Goal: Task Accomplishment & Management: Use online tool/utility

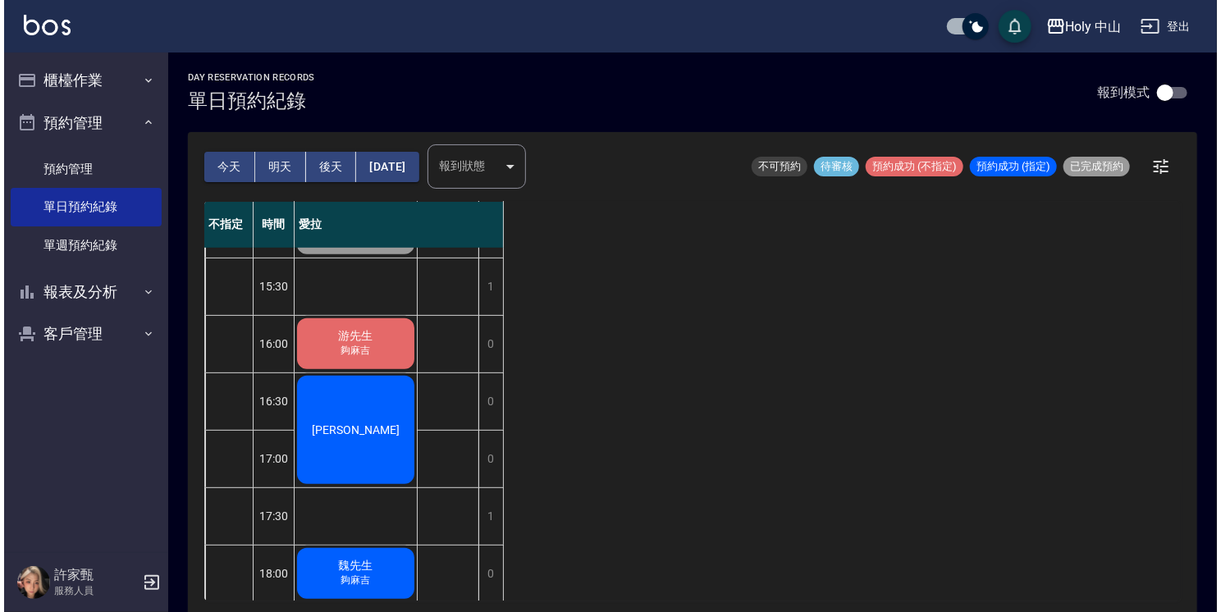
scroll to position [332, 0]
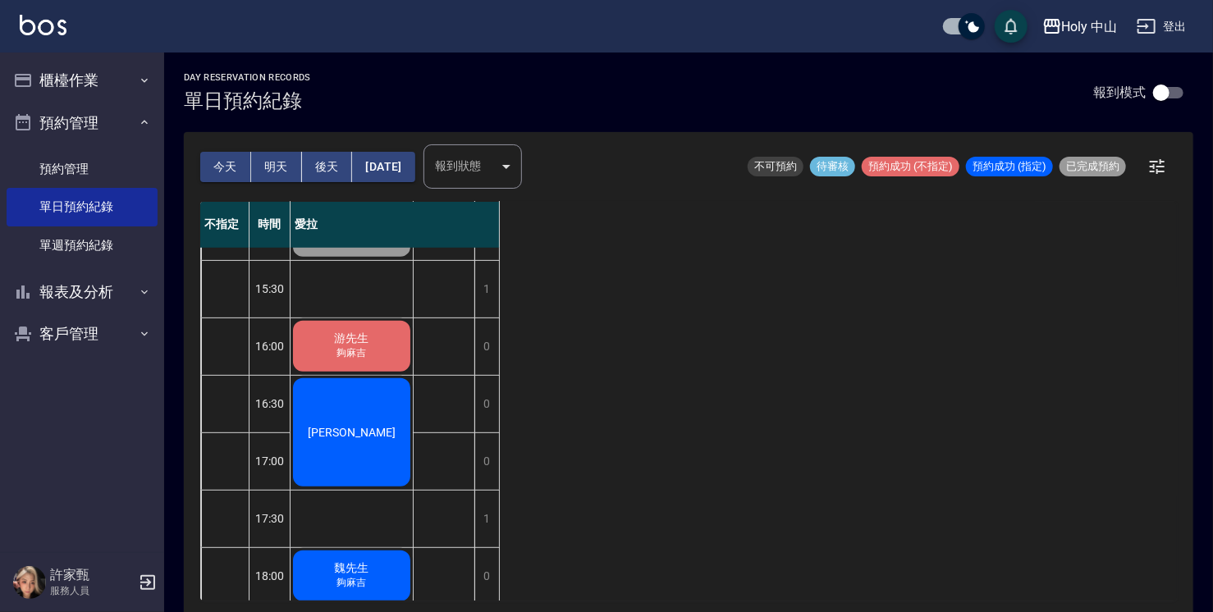
click at [347, 346] on span "夠麻吉" at bounding box center [352, 353] width 36 height 14
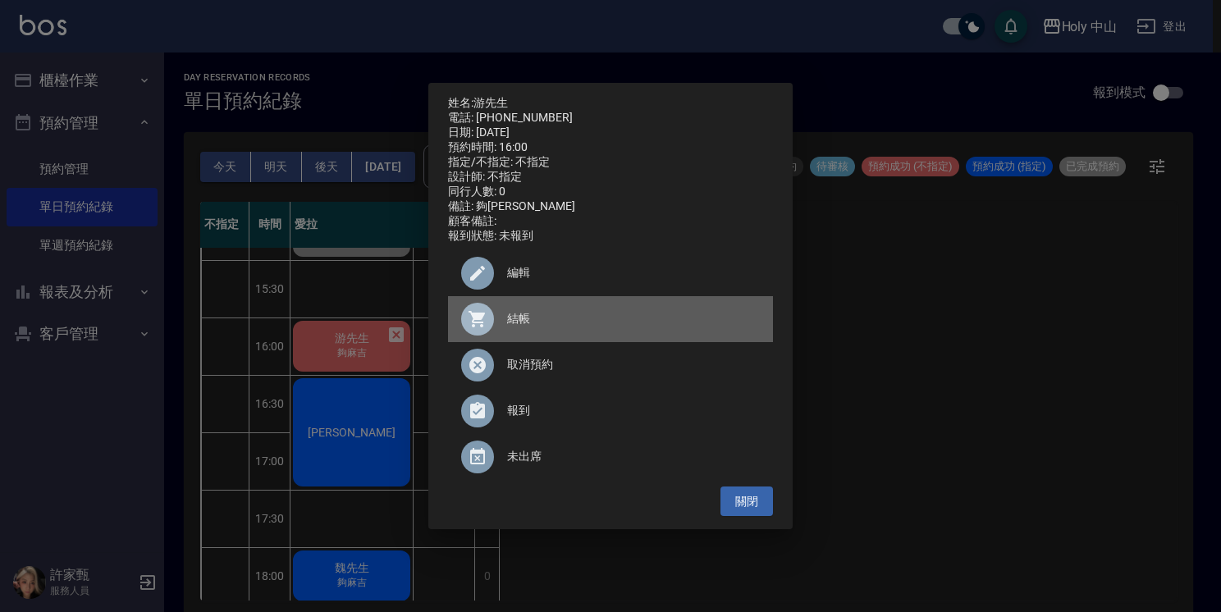
click at [520, 328] on span "結帳" at bounding box center [633, 318] width 253 height 17
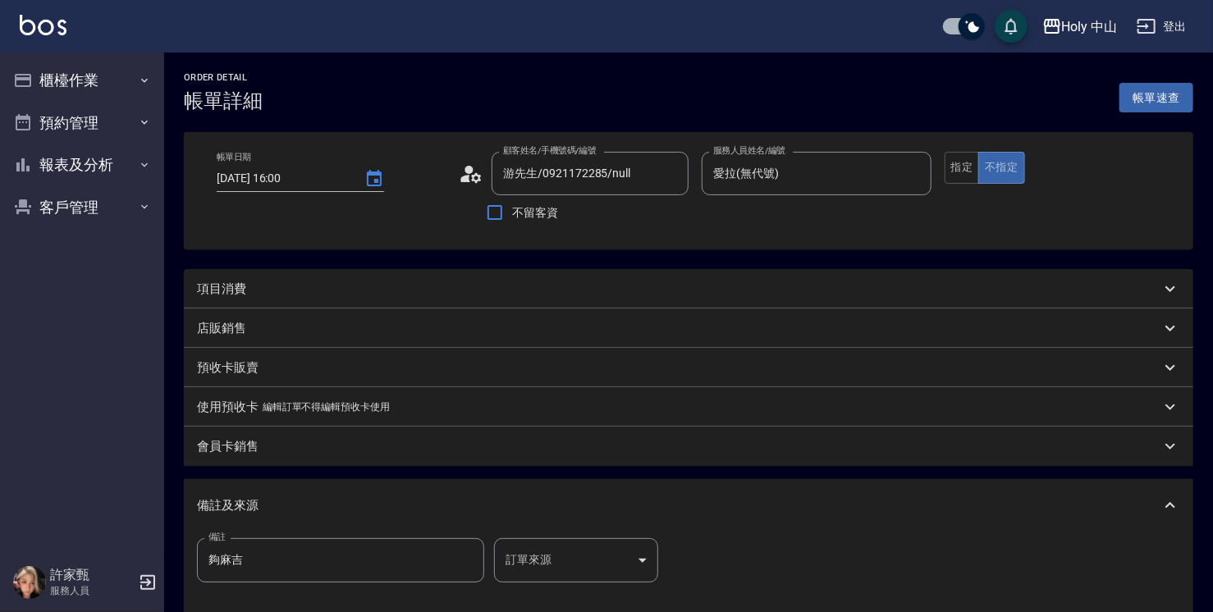
click at [307, 284] on div "項目消費" at bounding box center [679, 289] width 964 height 17
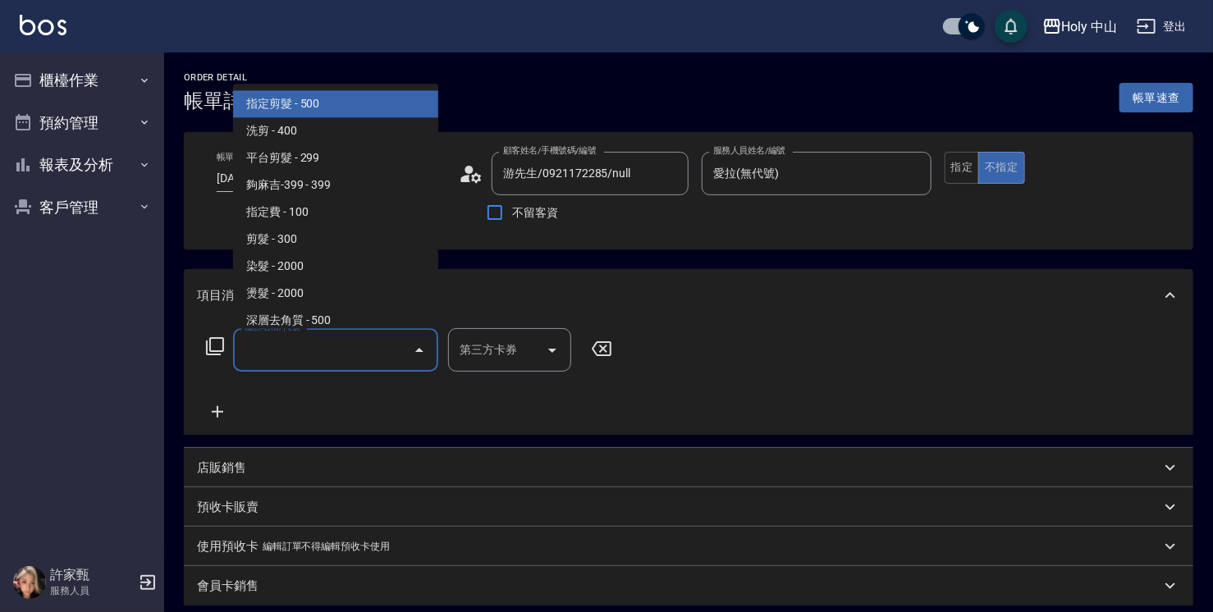
click at [314, 350] on input "服務名稱/代號" at bounding box center [324, 350] width 166 height 29
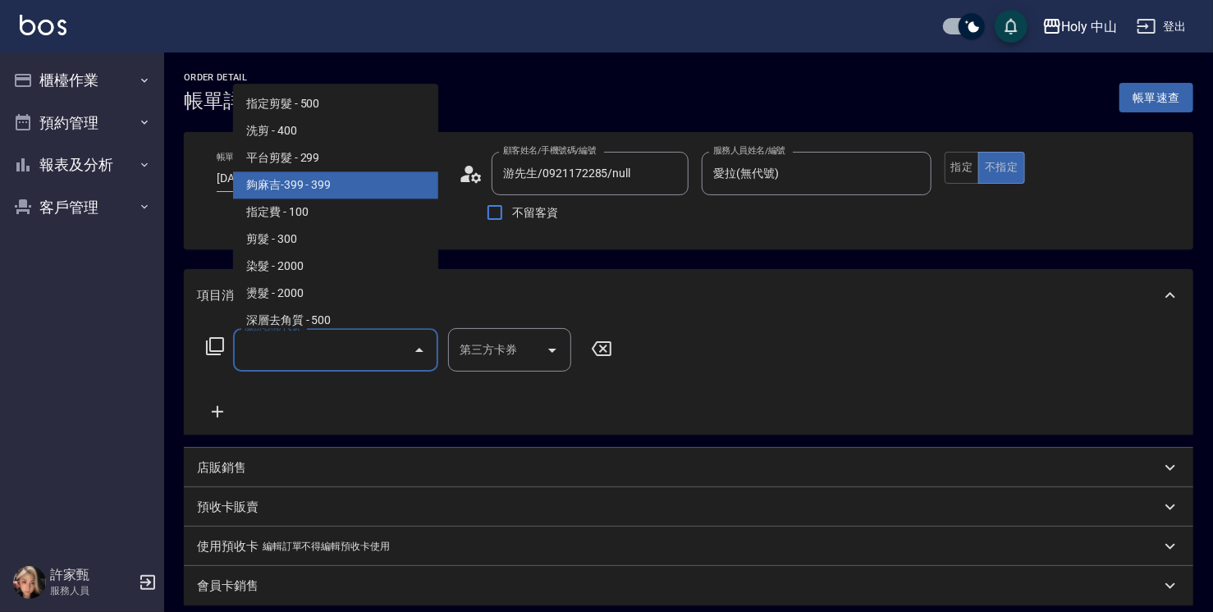
click at [326, 191] on span "夠麻吉-399 - 399" at bounding box center [335, 185] width 205 height 27
type input "夠麻吉-399(5)"
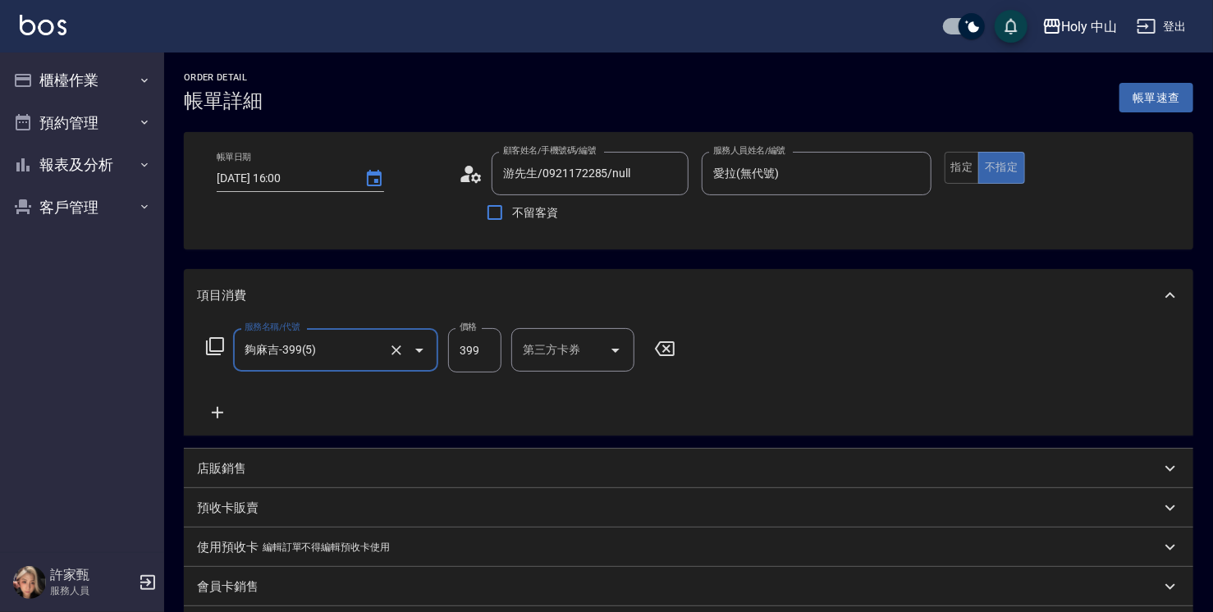
click at [473, 355] on input "399" at bounding box center [474, 350] width 53 height 44
type input "449"
click at [583, 349] on input "第三方卡券" at bounding box center [561, 350] width 84 height 29
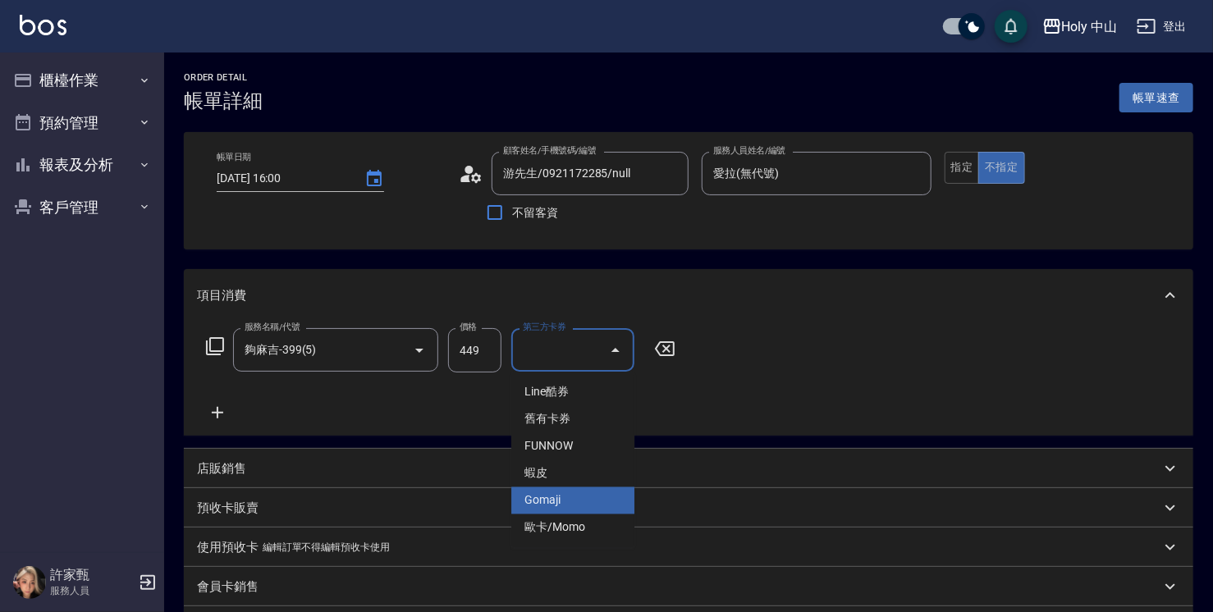
click at [584, 499] on span "Gomaji" at bounding box center [572, 501] width 123 height 27
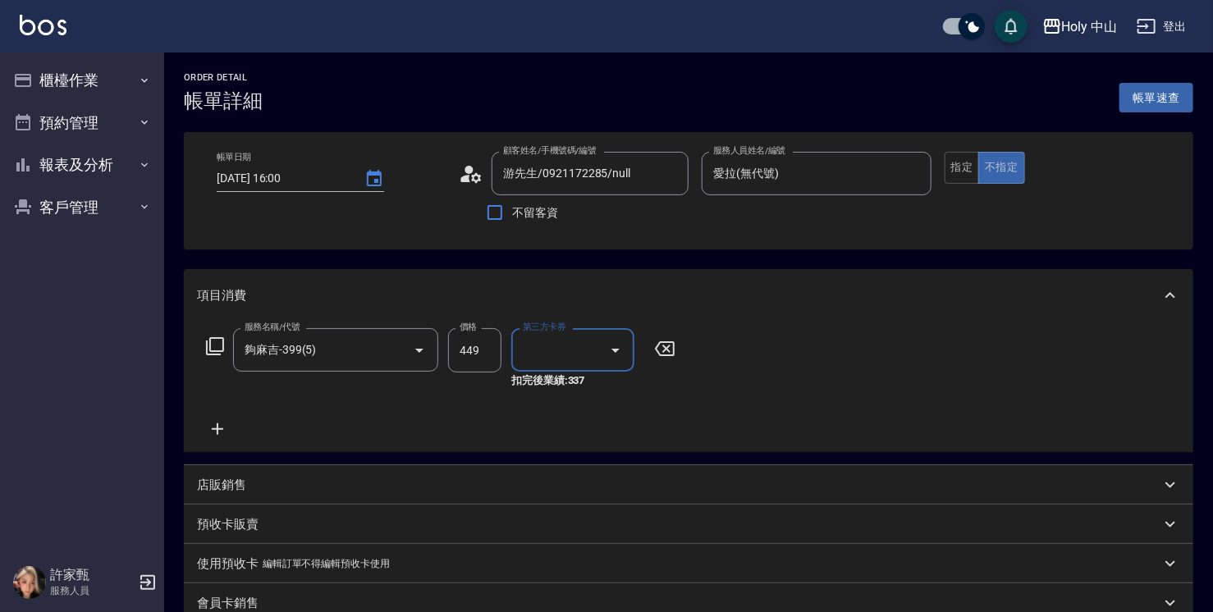
type input "Gomaji"
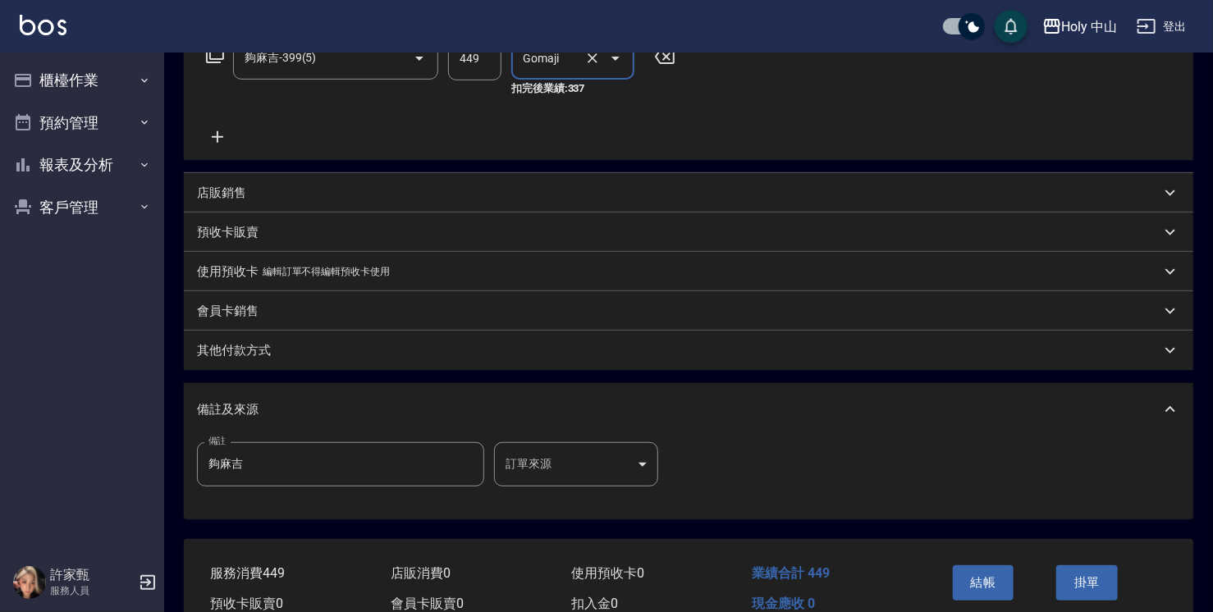
scroll to position [328, 0]
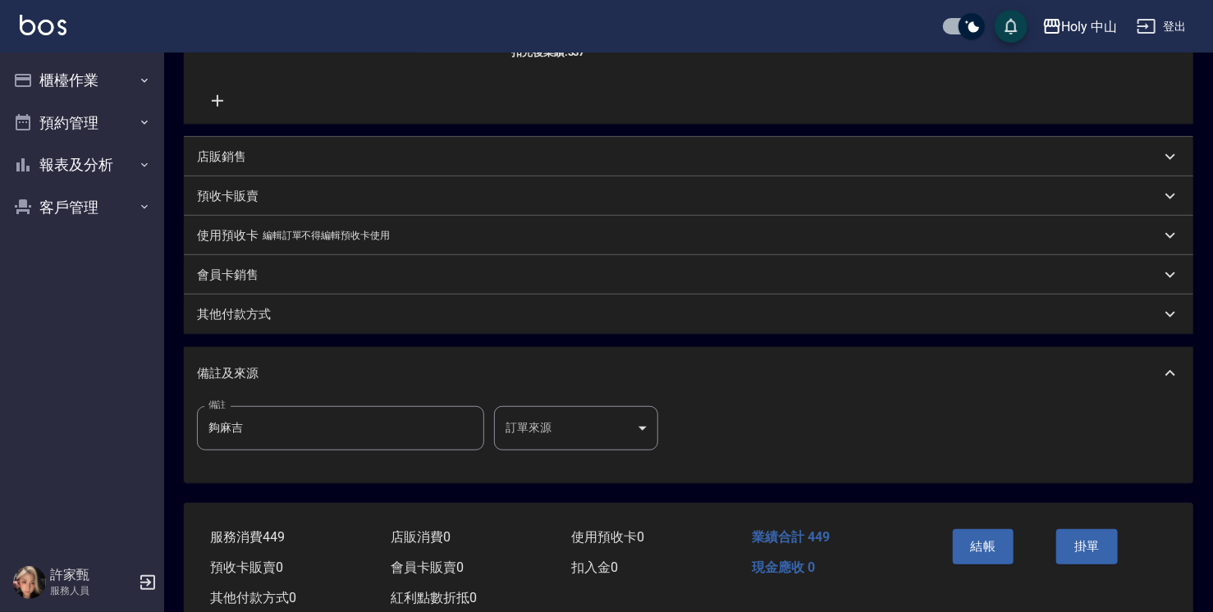
click at [539, 422] on body "Holy 中山 登出 櫃檯作業 打帳單 帳單列表 營業儀表板 現場電腦打卡 預約管理 預約管理 單日預約紀錄 單週預約紀錄 報表及分析 報表目錄 店家日報表 …" at bounding box center [606, 163] width 1213 height 982
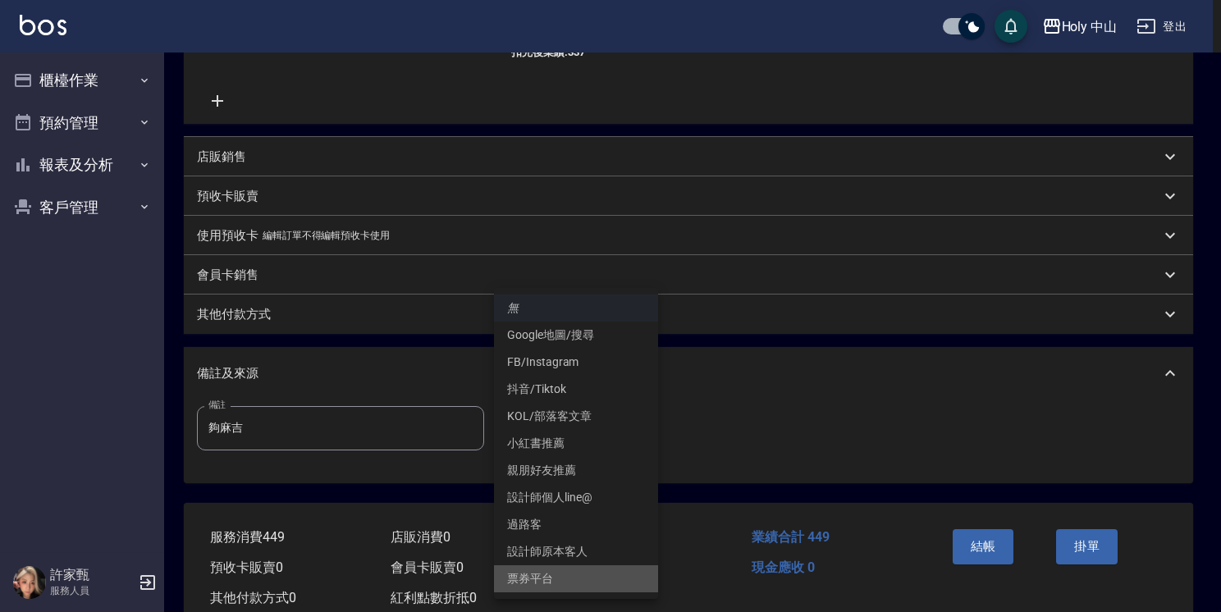
click at [547, 578] on li "票券平台" at bounding box center [576, 579] width 164 height 27
type input "票券平台"
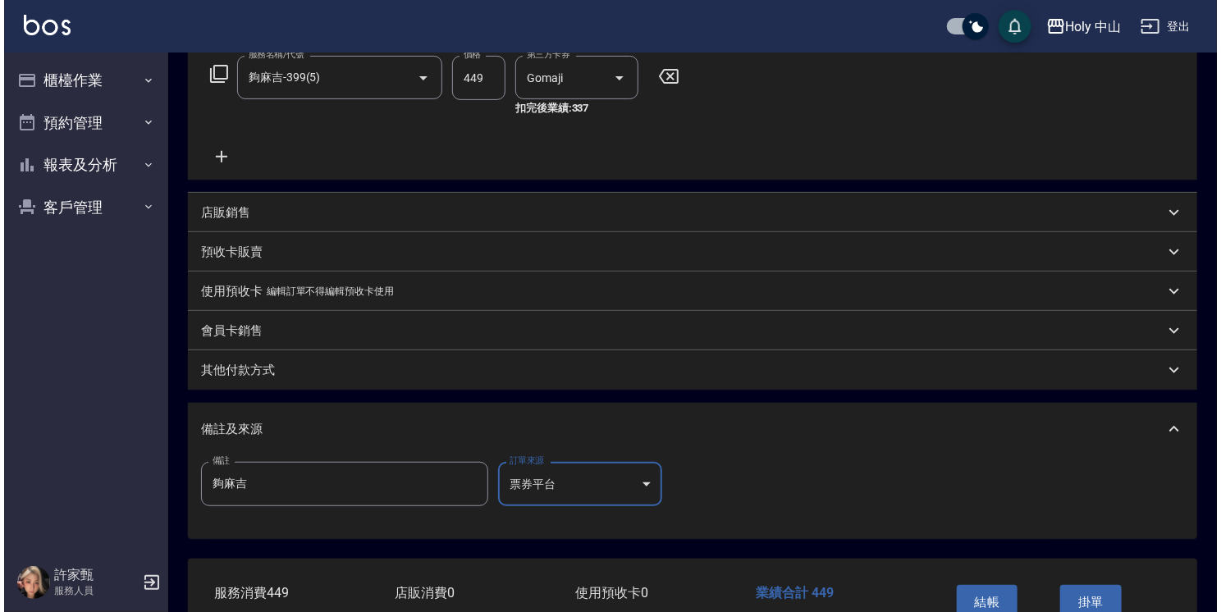
scroll to position [374, 0]
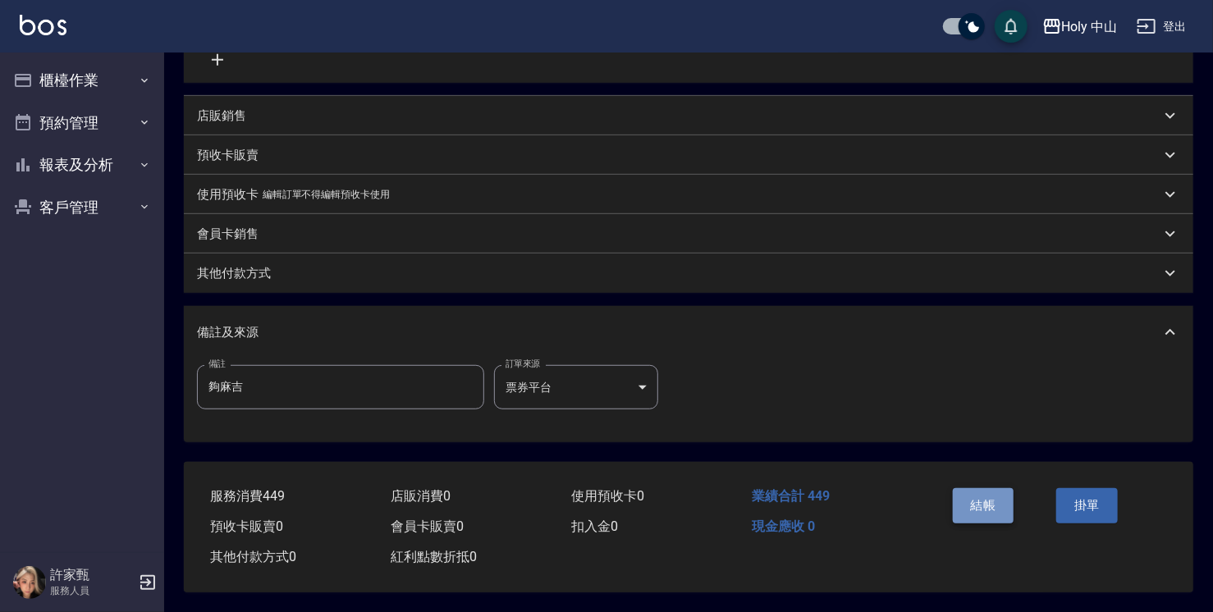
click at [982, 500] on button "結帳" at bounding box center [984, 505] width 62 height 34
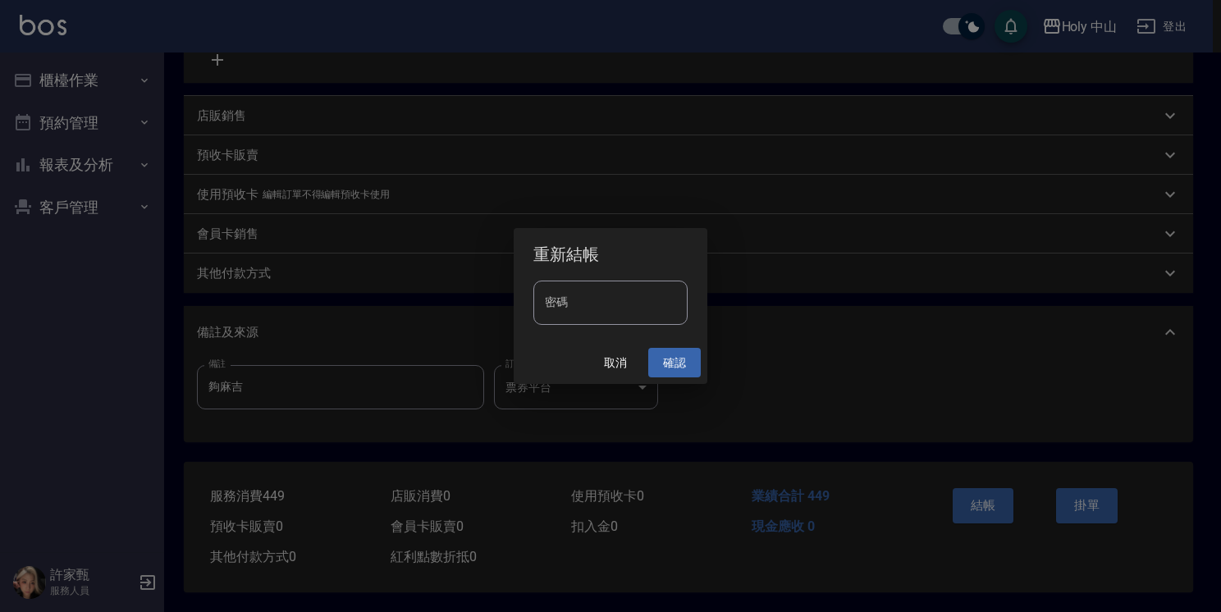
click at [676, 364] on button "確認" at bounding box center [674, 363] width 53 height 30
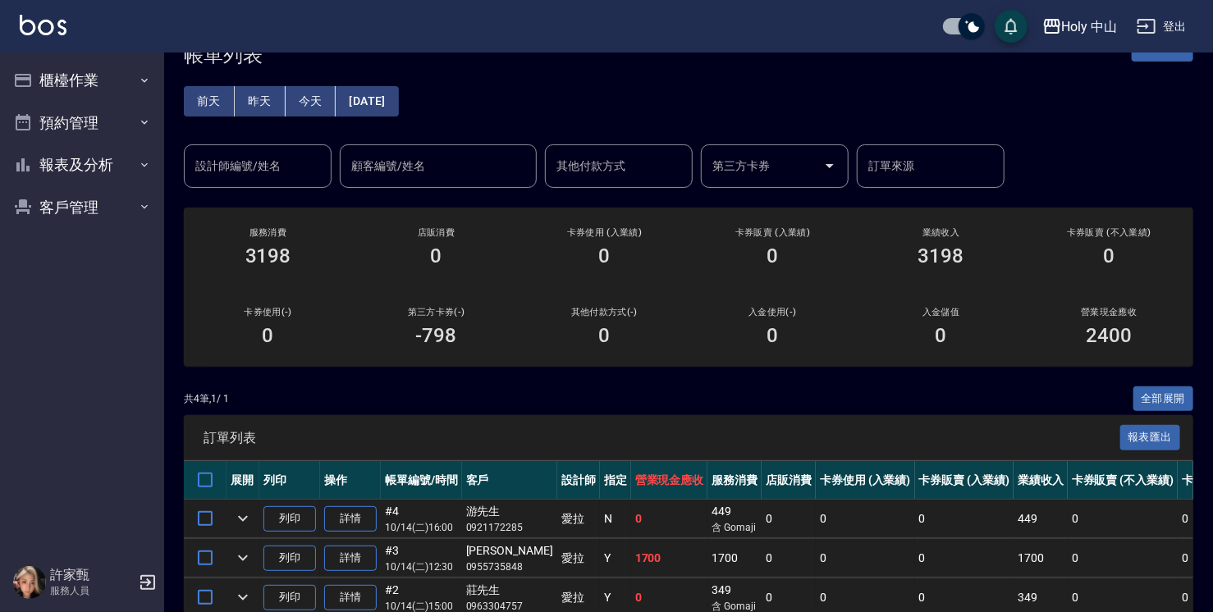
scroll to position [164, 0]
